Goal: Transaction & Acquisition: Download file/media

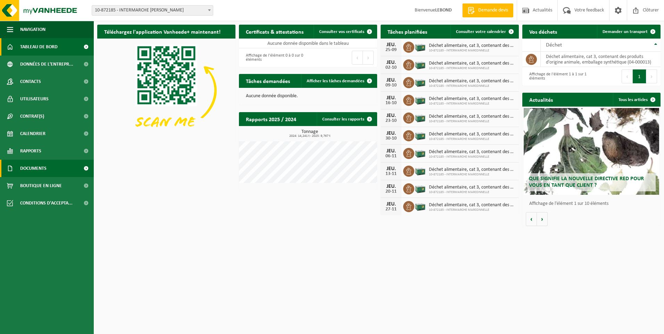
click at [55, 167] on link "Documents" at bounding box center [47, 168] width 94 height 17
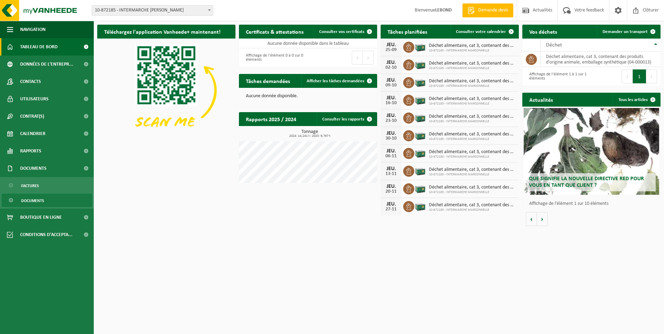
click at [54, 200] on link "Documents" at bounding box center [47, 200] width 90 height 13
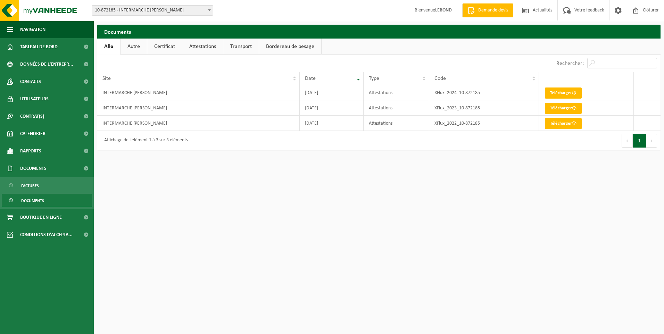
click at [195, 47] on link "Attestations" at bounding box center [202, 47] width 41 height 16
click at [171, 49] on link "Certificat" at bounding box center [164, 47] width 35 height 16
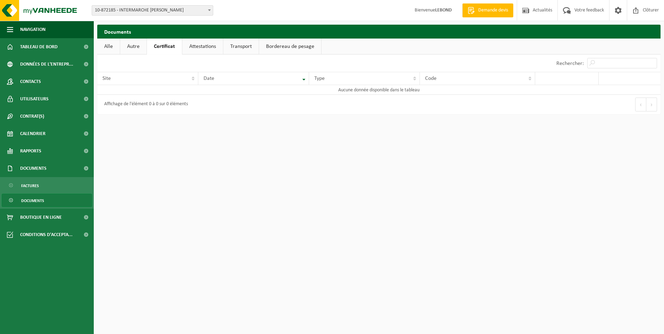
click at [202, 48] on link "Attestations" at bounding box center [202, 47] width 41 height 16
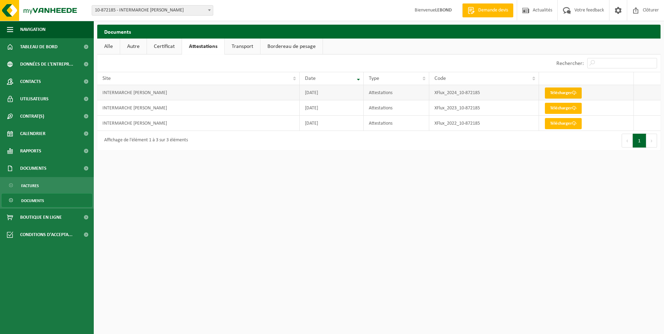
click at [557, 94] on link "Télécharger" at bounding box center [563, 93] width 37 height 11
click at [567, 109] on link "Télécharger" at bounding box center [563, 108] width 37 height 11
